Goal: Information Seeking & Learning: Learn about a topic

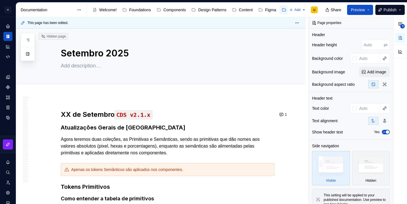
type textarea "*"
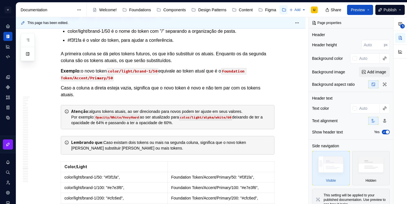
scroll to position [17445, 0]
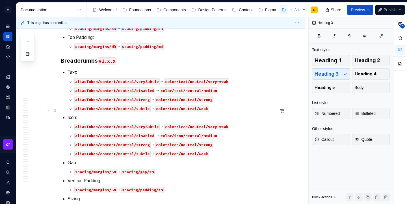
scroll to position [11479, 0]
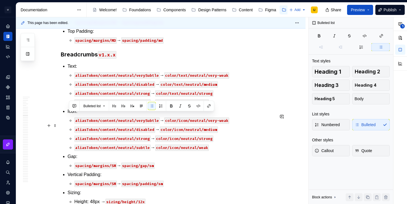
drag, startPoint x: 69, startPoint y: 116, endPoint x: 246, endPoint y: 125, distance: 176.9
copy li "Fill: aliasToken/base/surface/neutral/weakest → color/surface/neutral/weakest"
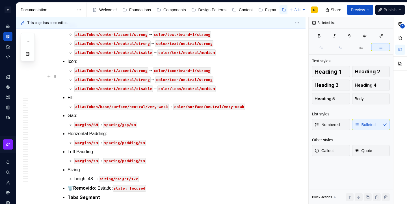
scroll to position [17459, 0]
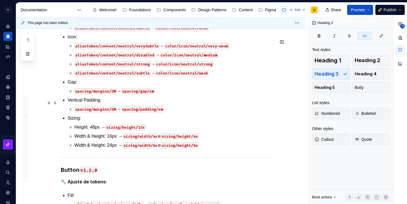
scroll to position [11571, 0]
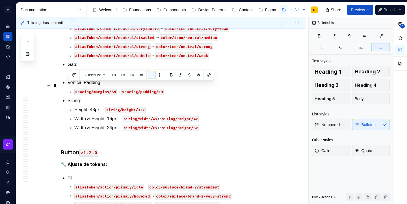
drag, startPoint x: 130, startPoint y: 133, endPoint x: 69, endPoint y: 85, distance: 77.6
copy ul "Border aliasToken/base/border/neutral/subtle → color/border/neutral/very-weak B…"
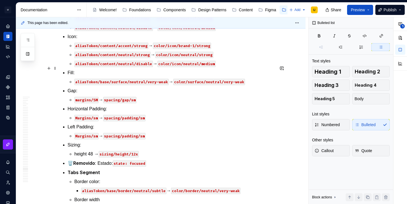
scroll to position [17498, 0]
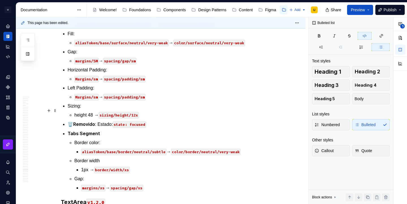
scroll to position [17593, 0]
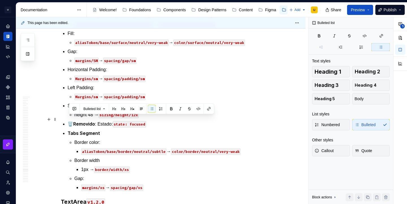
drag, startPoint x: 153, startPoint y: 129, endPoint x: 60, endPoint y: 120, distance: 92.6
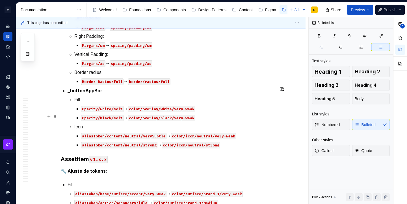
scroll to position [9761, 0]
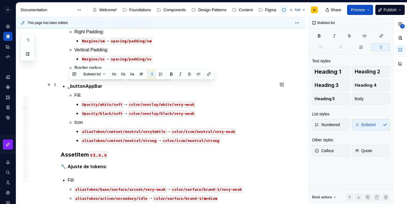
drag, startPoint x: 219, startPoint y: 103, endPoint x: 64, endPoint y: 84, distance: 156.1
click at [64, 84] on div "XX de Setembro CDS v2.1.x Atualizações Gerais de Tokens Agora teremos duas cole…" at bounding box center [168, 141] width 214 height 19585
copy li "Text aliasToken/content/neutral/verySubtle → color/text/neutral/very-weak alias…"
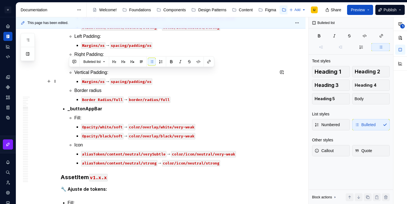
drag, startPoint x: 69, startPoint y: 72, endPoint x: 241, endPoint y: 81, distance: 172.0
copy li "Text aliasToken/content/neutral/strong → color/text/neutral/strong"
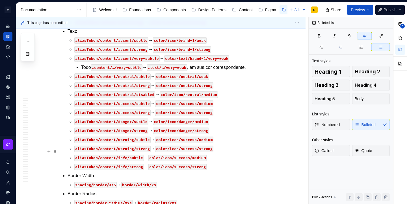
scroll to position [10371, 0]
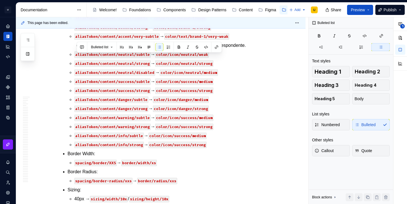
copy p "aliasToken/base/border/neutral/subtle → color/border/neutral/very-weak"
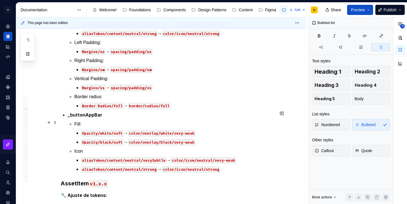
scroll to position [9719, 0]
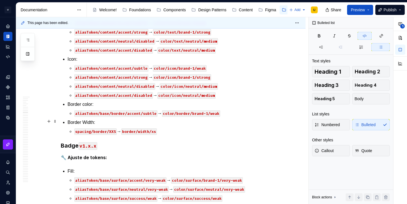
scroll to position [10724, 0]
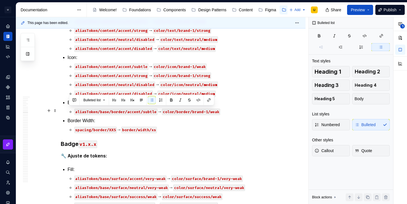
drag, startPoint x: 162, startPoint y: 122, endPoint x: 68, endPoint y: 110, distance: 94.5
copy li "Border Width: spacing/border/XXS → border/width/xs"
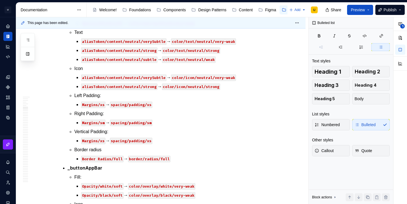
scroll to position [9744, 0]
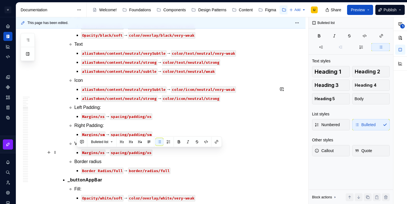
drag, startPoint x: 119, startPoint y: 153, endPoint x: 74, endPoint y: 151, distance: 45.0
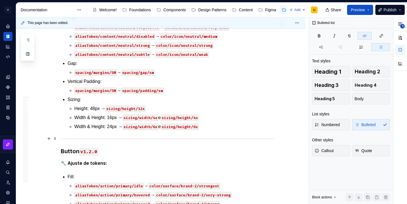
scroll to position [11687, 0]
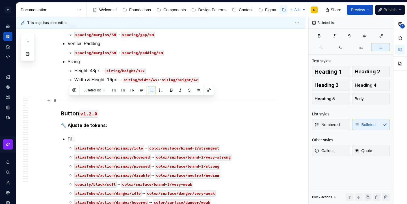
drag, startPoint x: 152, startPoint y: 147, endPoint x: 67, endPoint y: 96, distance: 99.5
copy ul "Gap: spacing/margins/SM → spacing/gap/sm spacing/margins/LG → spacing/gap/lg Bo…"
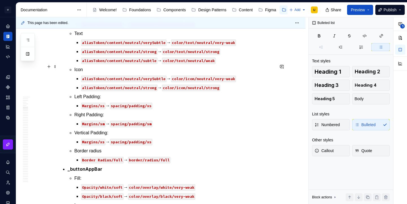
scroll to position [9753, 0]
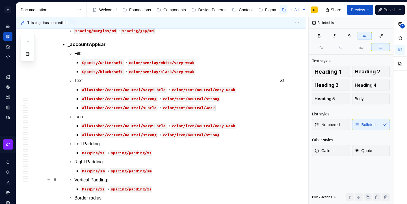
scroll to position [9774, 0]
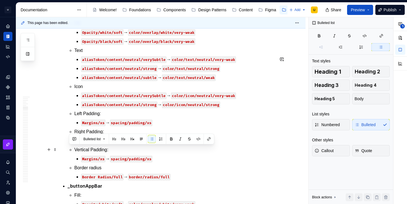
drag, startPoint x: 153, startPoint y: 158, endPoint x: 66, endPoint y: 150, distance: 87.9
copy li "Bottom Padding: Margins/sm → spacing/padding/sm"
drag, startPoint x: 151, startPoint y: 160, endPoint x: 68, endPoint y: 149, distance: 84.3
click at [68, 149] on div "XX de Setembro CDS v2.1.x Atualizações Gerais de Tokens Agora teremos duas cole…" at bounding box center [168, 185] width 214 height 19698
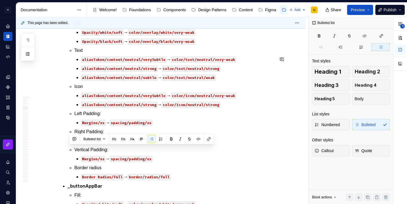
copy li "Bottom Padding: Margins/sm → spacing/padding/sm"
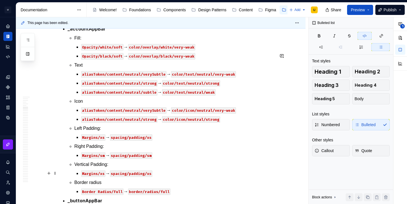
type textarea "*"
